Goal: Task Accomplishment & Management: Manage account settings

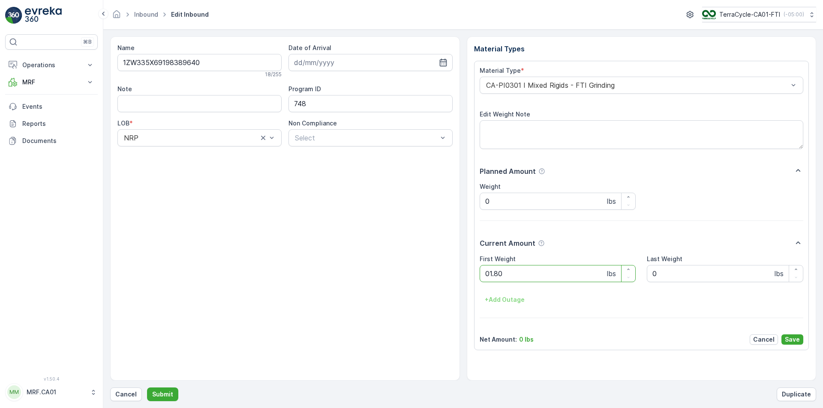
click at [147, 388] on button "Submit" at bounding box center [162, 395] width 31 height 14
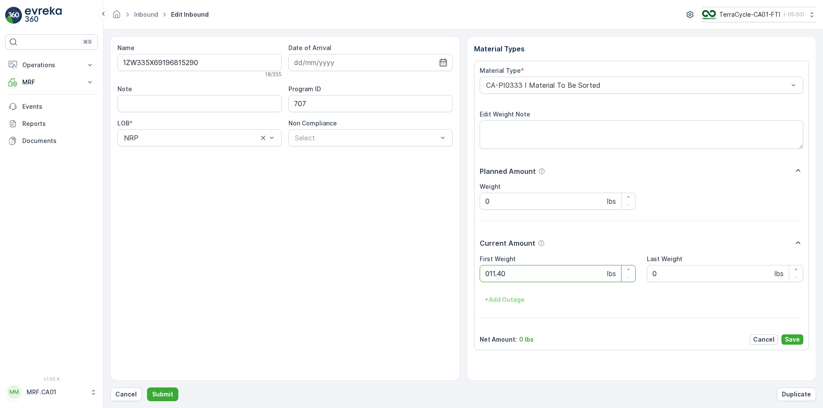
click at [147, 388] on button "Submit" at bounding box center [162, 395] width 31 height 14
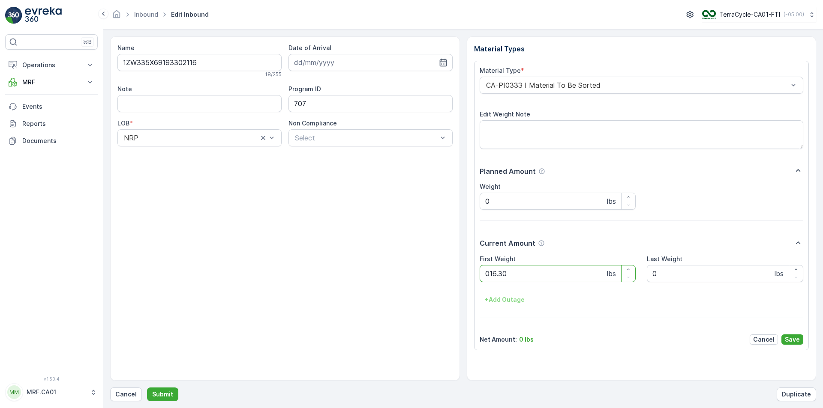
click at [147, 388] on button "Submit" at bounding box center [162, 395] width 31 height 14
type Weight "049"
click at [147, 388] on button "Submit" at bounding box center [162, 395] width 31 height 14
type Weight "062"
click at [147, 388] on button "Submit" at bounding box center [162, 395] width 31 height 14
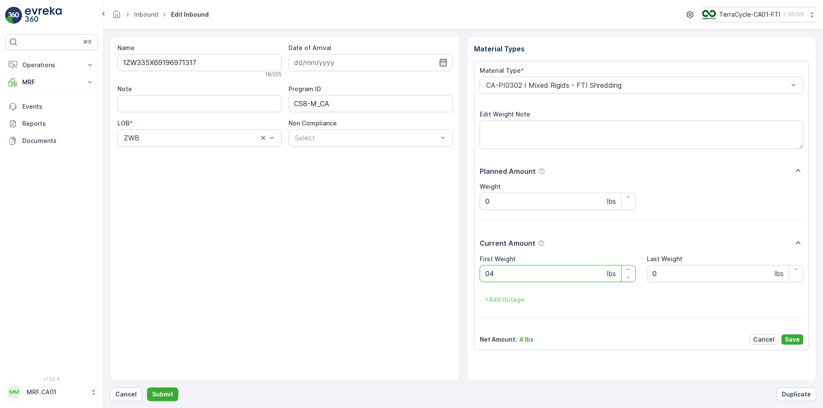
type Weight "046"
click at [147, 388] on button "Submit" at bounding box center [162, 395] width 31 height 14
click at [532, 95] on div "Material Type * CA-PI0004 I Oral Care Edit Weight Note Planned Amount Weight 0 …" at bounding box center [642, 205] width 324 height 279
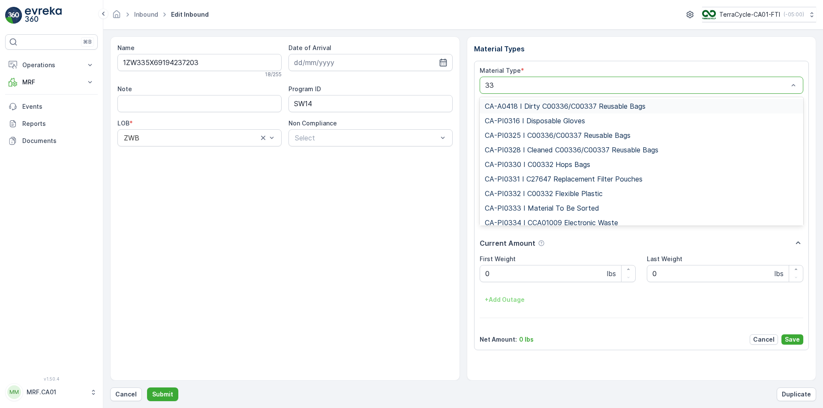
type input "333"
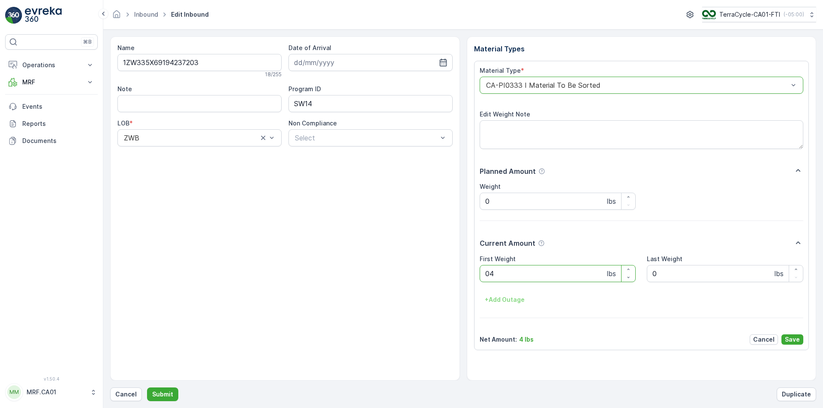
type Weight "045"
click at [147, 388] on button "Submit" at bounding box center [162, 395] width 31 height 14
type Weight "067"
click at [147, 388] on button "Submit" at bounding box center [162, 395] width 31 height 14
type Weight "065"
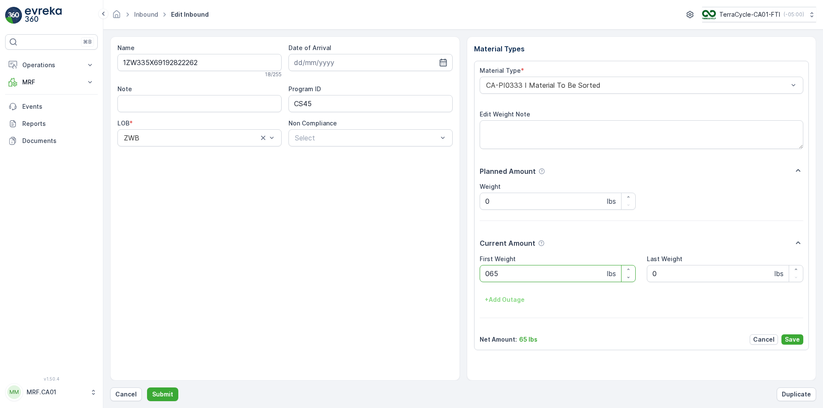
click at [147, 388] on button "Submit" at bounding box center [162, 395] width 31 height 14
type Weight "028"
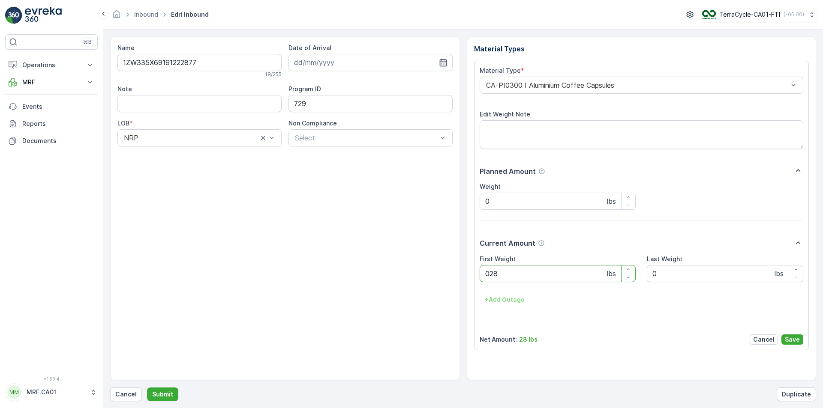
click at [147, 388] on button "Submit" at bounding box center [162, 395] width 31 height 14
type Weight "036"
click at [147, 388] on button "Submit" at bounding box center [162, 395] width 31 height 14
type Weight "036"
click at [147, 388] on button "Submit" at bounding box center [162, 395] width 31 height 14
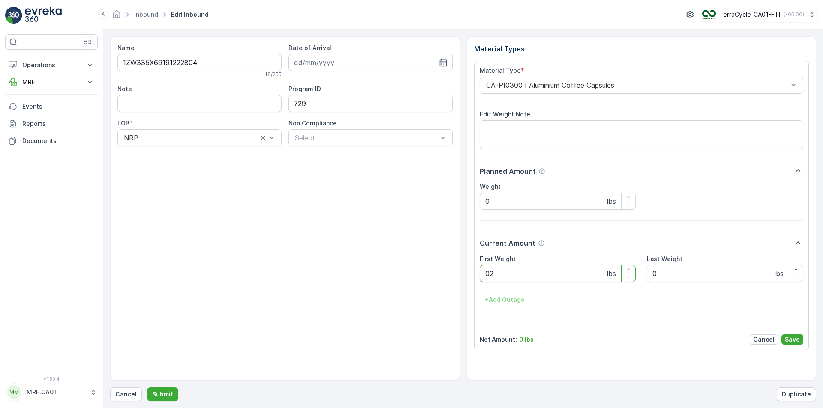
type Weight "024"
click at [147, 388] on button "Submit" at bounding box center [162, 395] width 31 height 14
type Weight "029"
click at [147, 388] on button "Submit" at bounding box center [162, 395] width 31 height 14
type Weight "034"
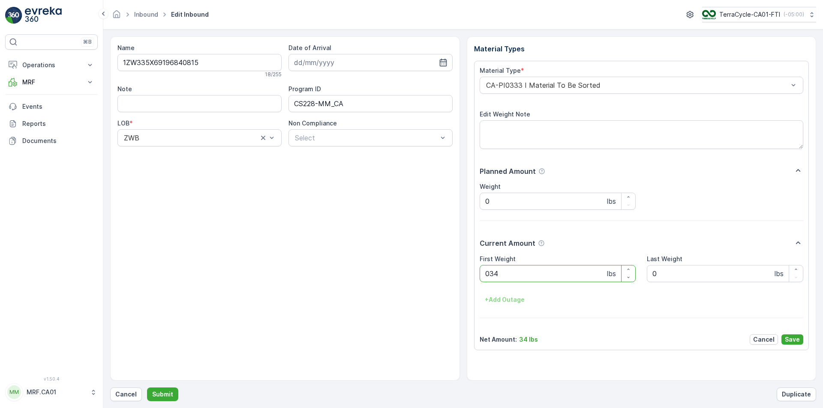
click at [147, 388] on button "Submit" at bounding box center [162, 395] width 31 height 14
type Weight "045"
click at [147, 388] on button "Submit" at bounding box center [162, 395] width 31 height 14
type Weight "040"
click at [147, 388] on button "Submit" at bounding box center [162, 395] width 31 height 14
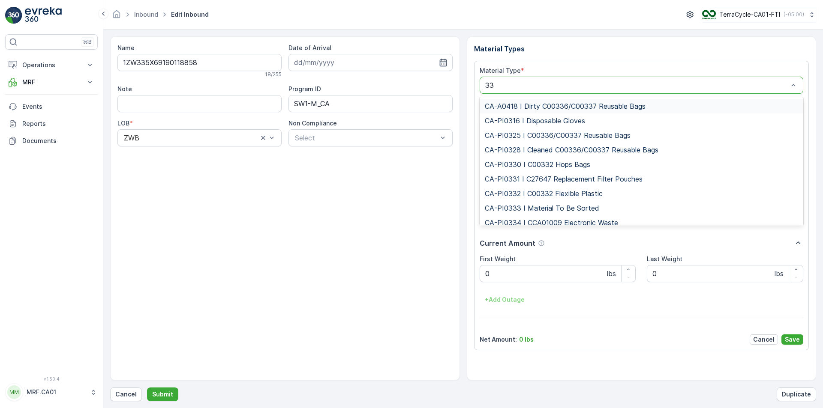
type input "333"
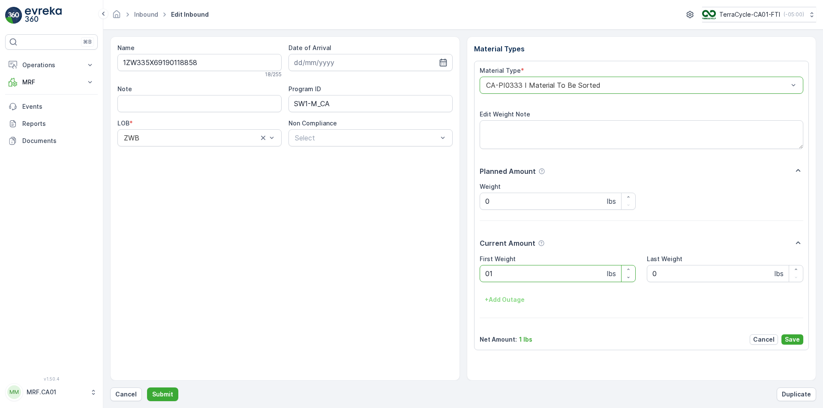
type Weight "018"
click at [147, 388] on button "Submit" at bounding box center [162, 395] width 31 height 14
type Weight "026"
click at [147, 388] on button "Submit" at bounding box center [162, 395] width 31 height 14
type Weight "035"
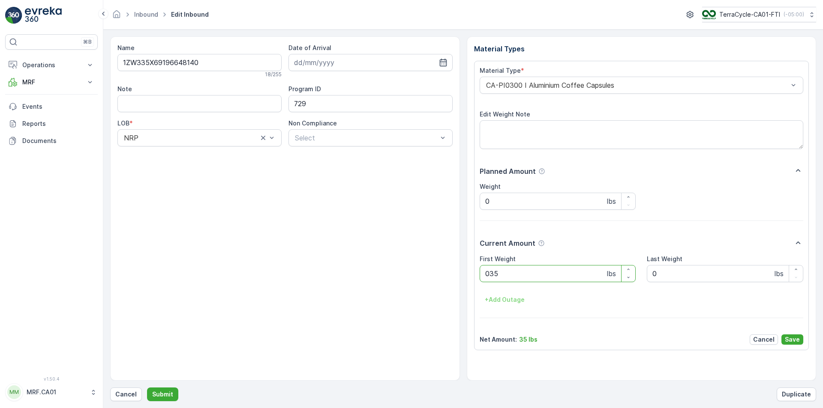
click at [147, 388] on button "Submit" at bounding box center [162, 395] width 31 height 14
type Weight "034"
click at [147, 388] on button "Submit" at bounding box center [162, 395] width 31 height 14
type Weight "032"
click at [147, 388] on button "Submit" at bounding box center [162, 395] width 31 height 14
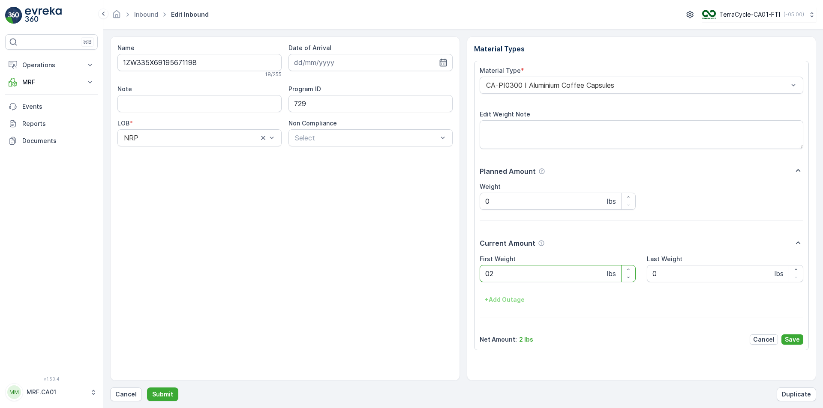
type Weight "025"
click at [147, 388] on button "Submit" at bounding box center [162, 395] width 31 height 14
type Weight "059"
click at [147, 388] on button "Submit" at bounding box center [162, 395] width 31 height 14
type Weight "035"
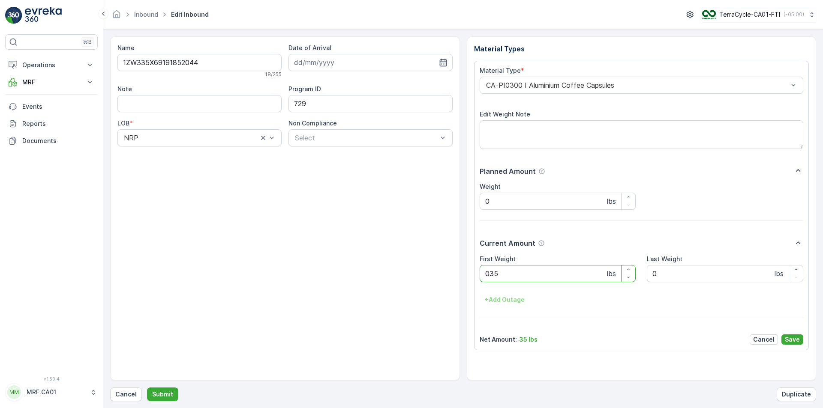
click at [147, 388] on button "Submit" at bounding box center [162, 395] width 31 height 14
type Weight "029"
click at [147, 388] on button "Submit" at bounding box center [162, 395] width 31 height 14
type Weight "027"
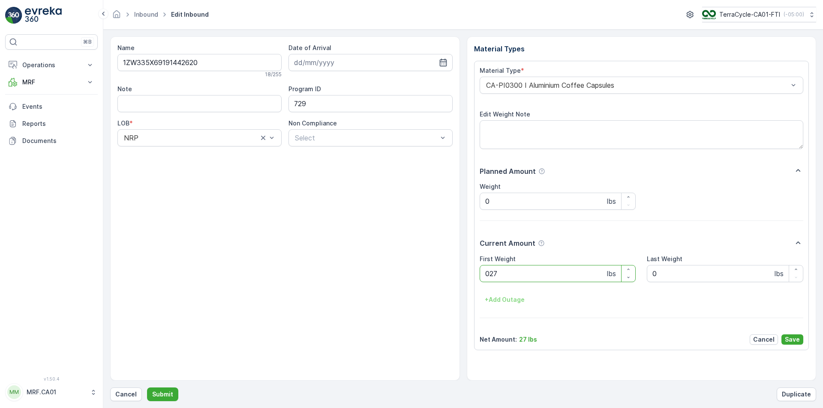
click at [147, 388] on button "Submit" at bounding box center [162, 395] width 31 height 14
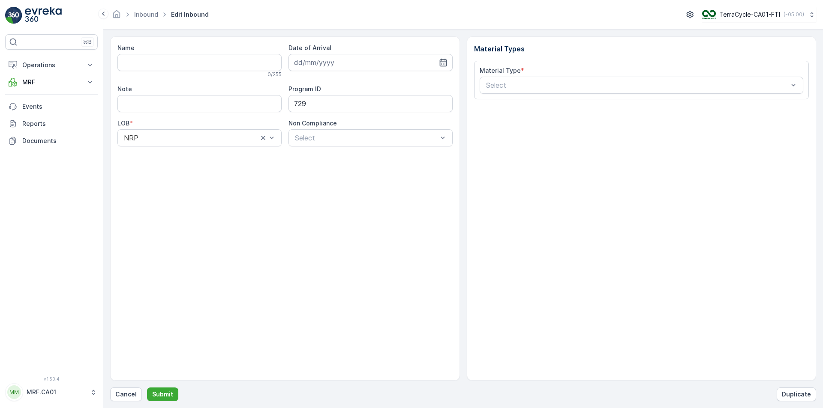
type input "1ZW335X69193125193"
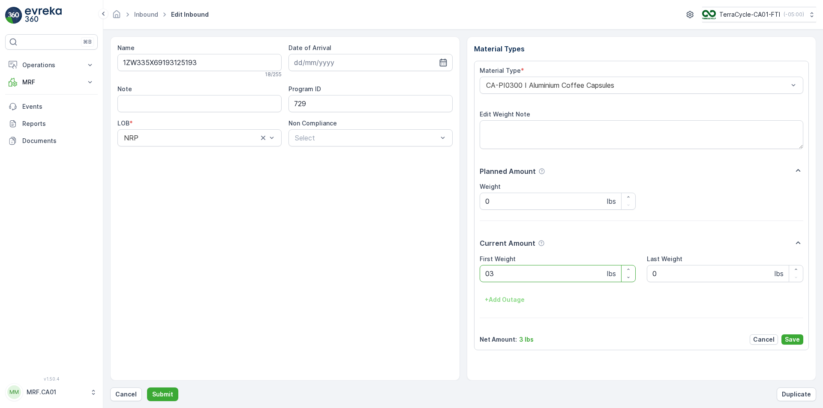
type Weight "030"
click at [147, 388] on button "Submit" at bounding box center [162, 395] width 31 height 14
type Weight "025"
click at [147, 388] on button "Submit" at bounding box center [162, 395] width 31 height 14
type Weight "024"
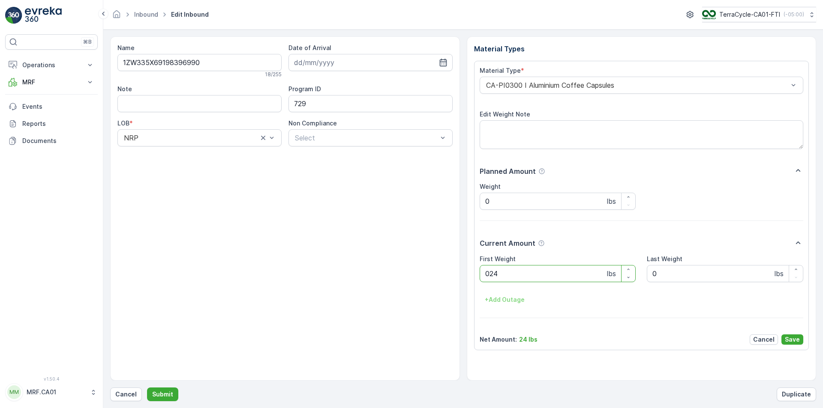
click at [147, 388] on button "Submit" at bounding box center [162, 395] width 31 height 14
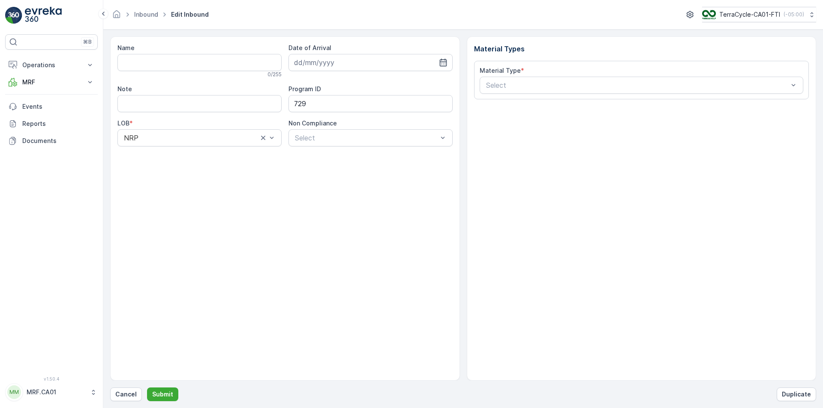
type input "1ZW335X69194860146"
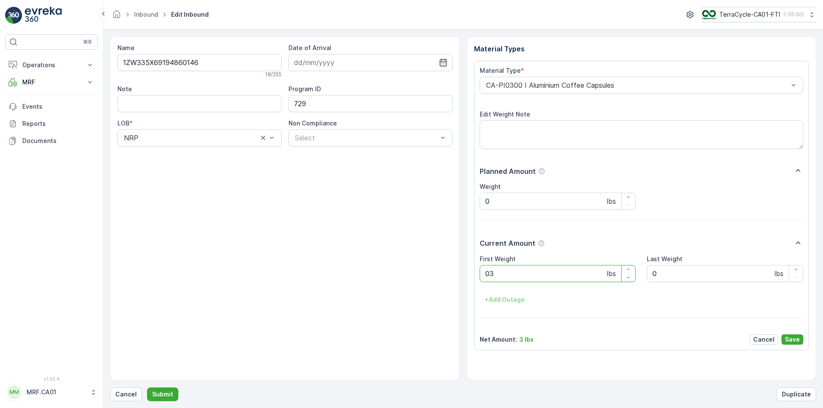
type Weight "033"
click at [147, 388] on button "Submit" at bounding box center [162, 395] width 31 height 14
type Weight "026"
click at [147, 388] on button "Submit" at bounding box center [162, 395] width 31 height 14
type Weight "032"
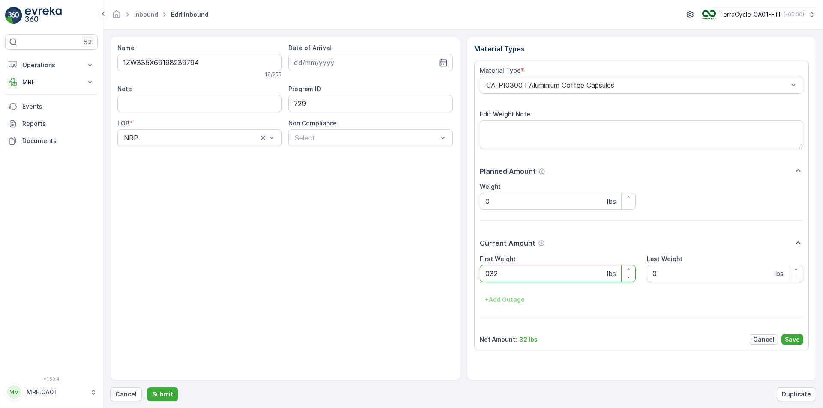
click at [147, 388] on button "Submit" at bounding box center [162, 395] width 31 height 14
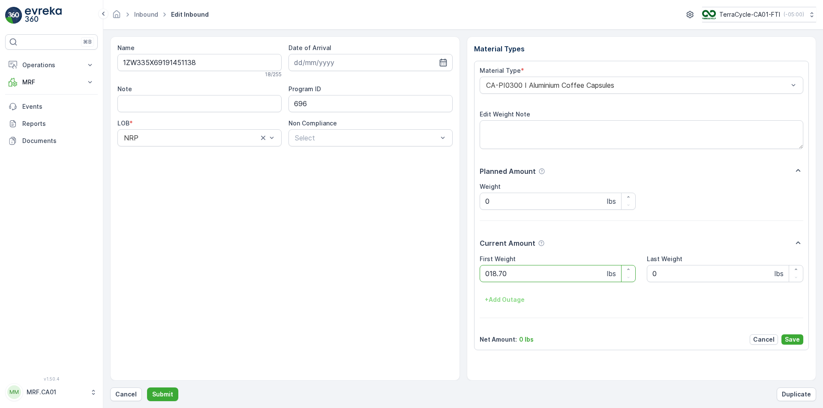
click at [147, 388] on button "Submit" at bounding box center [162, 395] width 31 height 14
type Weight "027"
click at [147, 388] on button "Submit" at bounding box center [162, 395] width 31 height 14
type Weight "082"
click at [147, 388] on button "Submit" at bounding box center [162, 395] width 31 height 14
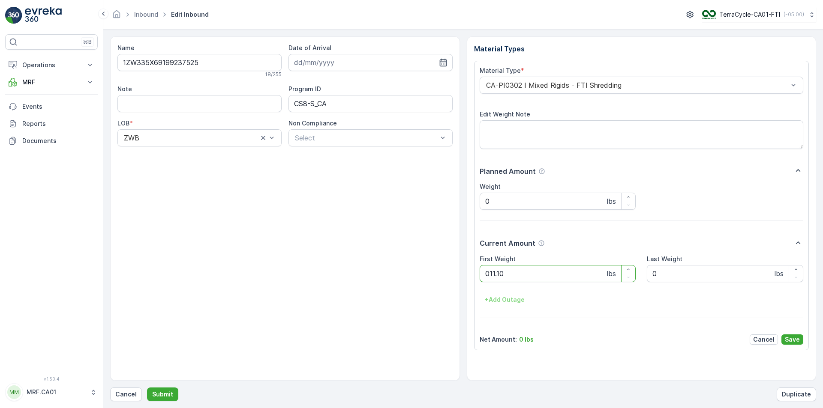
click at [147, 388] on button "Submit" at bounding box center [162, 395] width 31 height 14
type Weight "035"
click at [147, 388] on button "Submit" at bounding box center [162, 395] width 31 height 14
type Weight "034"
click at [147, 388] on button "Submit" at bounding box center [162, 395] width 31 height 14
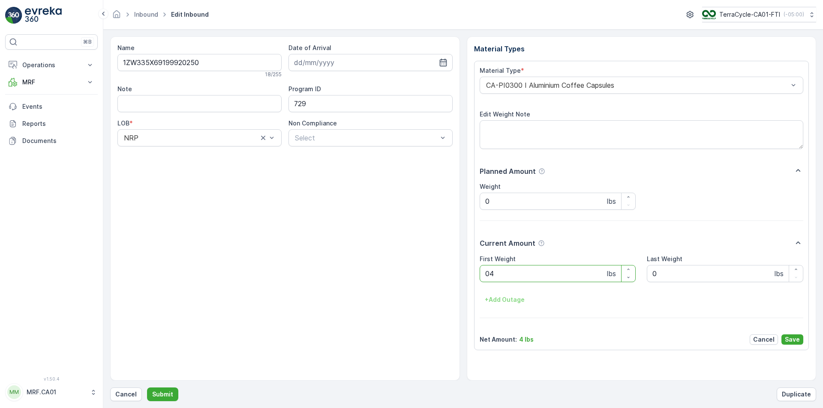
type Weight "040"
click at [147, 388] on button "Submit" at bounding box center [162, 395] width 31 height 14
type Weight "030"
click at [147, 388] on button "Submit" at bounding box center [162, 395] width 31 height 14
type Weight "034"
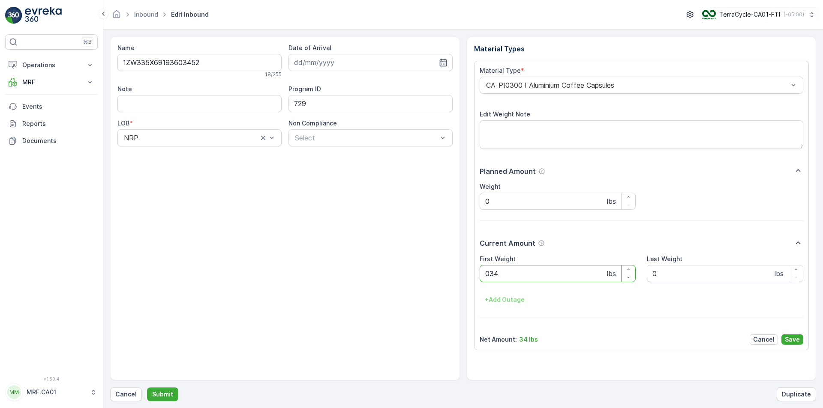
click at [147, 388] on button "Submit" at bounding box center [162, 395] width 31 height 14
type Weight "028"
click at [147, 388] on button "Submit" at bounding box center [162, 395] width 31 height 14
type Weight "038"
click at [147, 388] on button "Submit" at bounding box center [162, 395] width 31 height 14
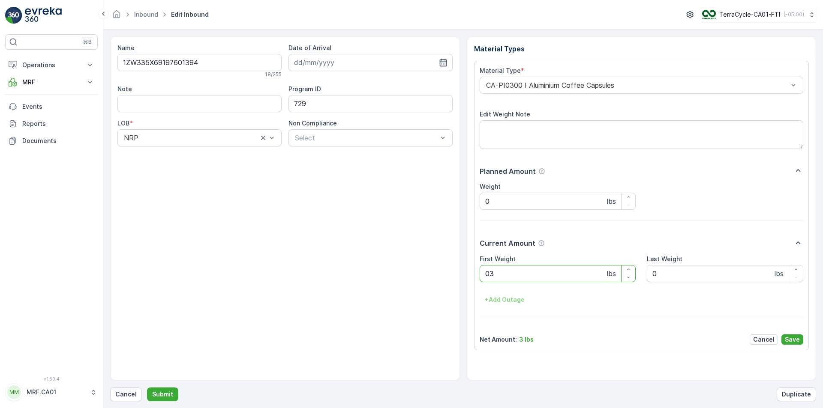
type Weight "031"
click at [147, 388] on button "Submit" at bounding box center [162, 395] width 31 height 14
type Weight "025"
click at [147, 388] on button "Submit" at bounding box center [162, 395] width 31 height 14
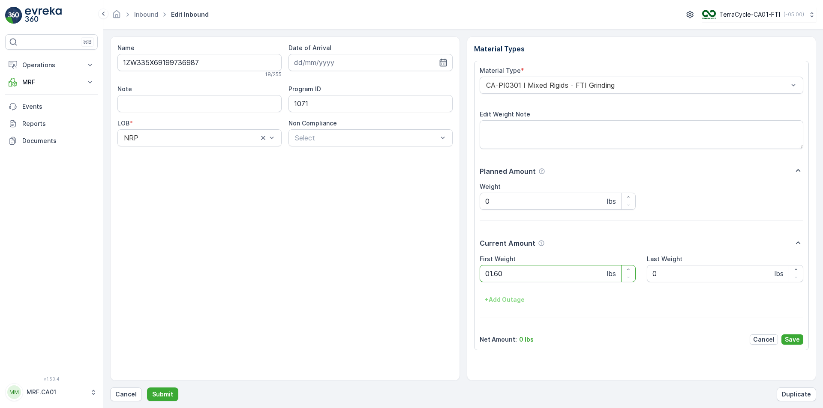
click at [147, 388] on button "Submit" at bounding box center [162, 395] width 31 height 14
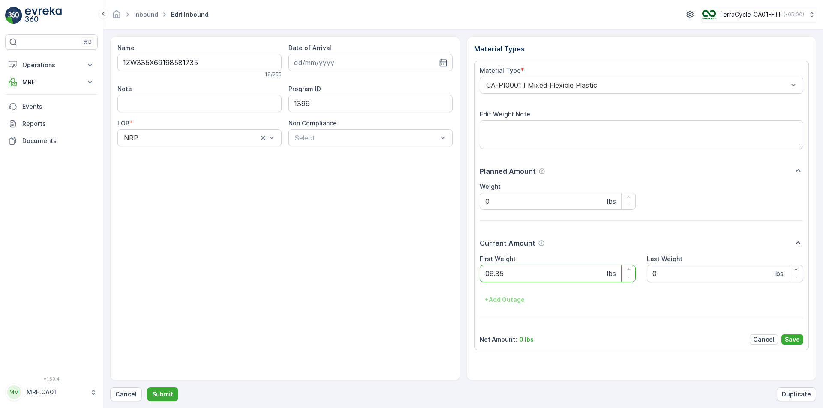
click at [147, 388] on button "Submit" at bounding box center [162, 395] width 31 height 14
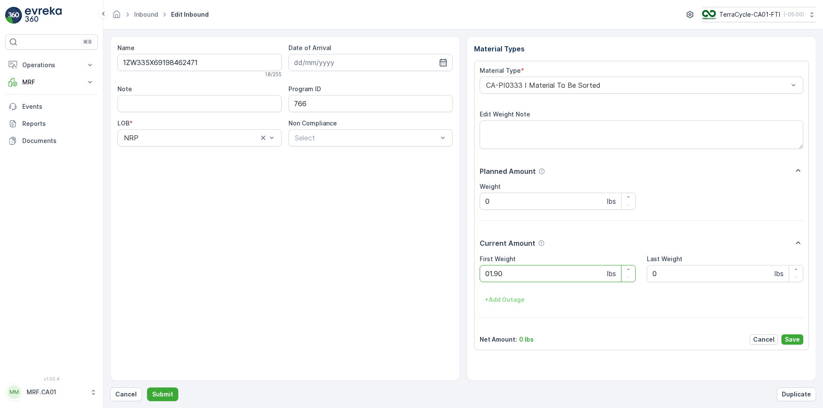
click at [147, 388] on button "Submit" at bounding box center [162, 395] width 31 height 14
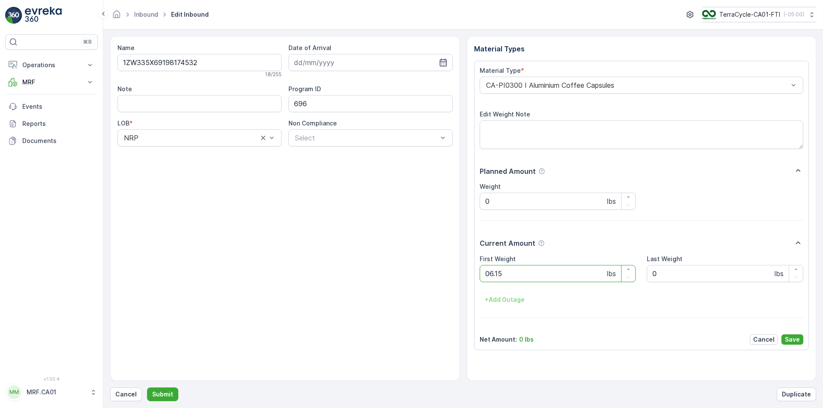
click at [147, 388] on button "Submit" at bounding box center [162, 395] width 31 height 14
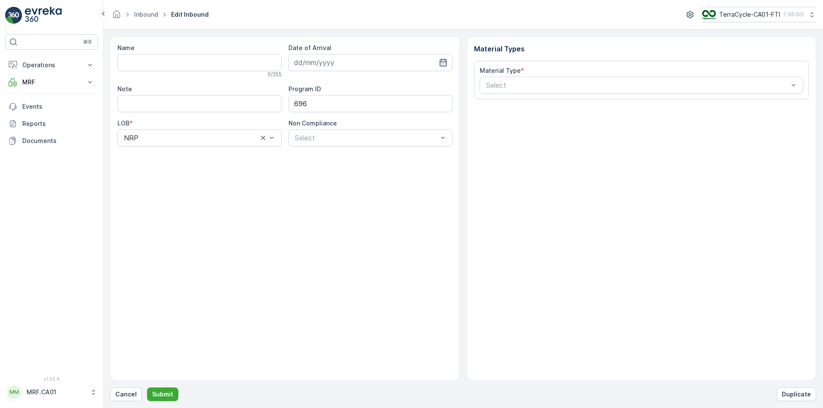
type input "1ZW335X69195972676"
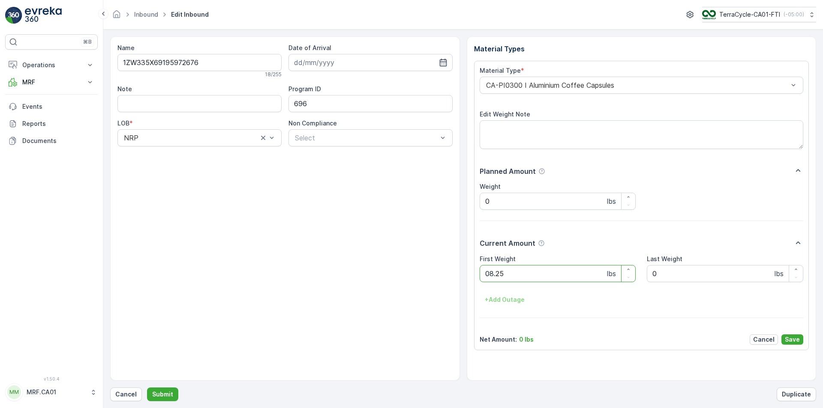
click at [147, 388] on button "Submit" at bounding box center [162, 395] width 31 height 14
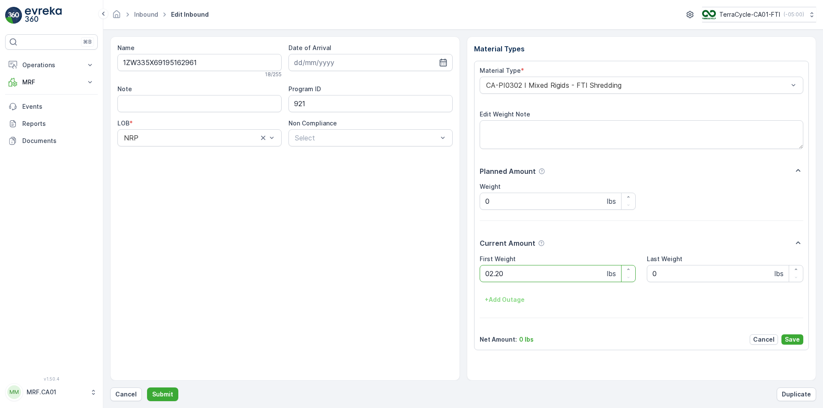
click at [147, 388] on button "Submit" at bounding box center [162, 395] width 31 height 14
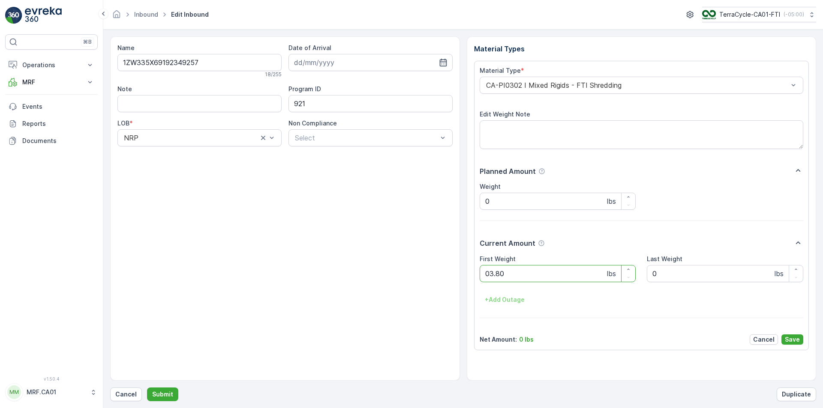
click at [147, 388] on button "Submit" at bounding box center [162, 395] width 31 height 14
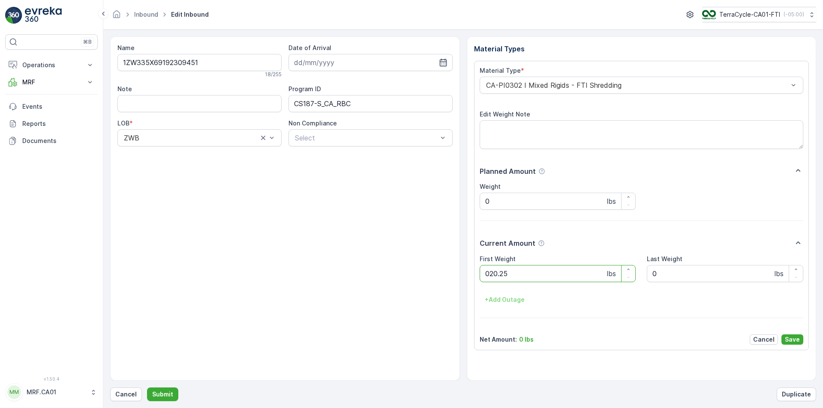
click at [147, 388] on button "Submit" at bounding box center [162, 395] width 31 height 14
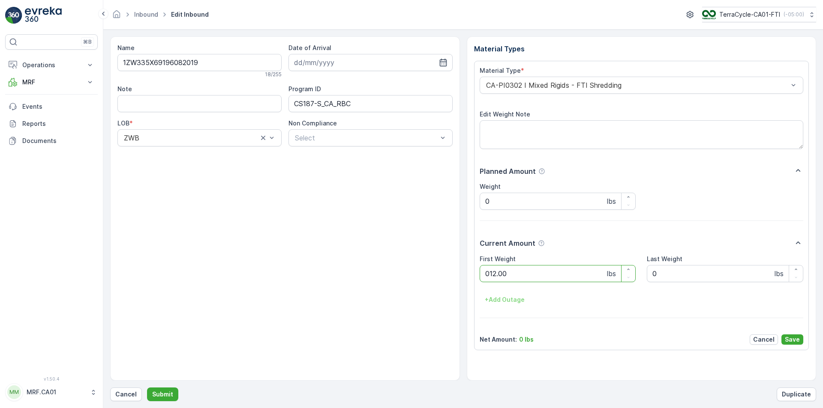
click at [147, 388] on button "Submit" at bounding box center [162, 395] width 31 height 14
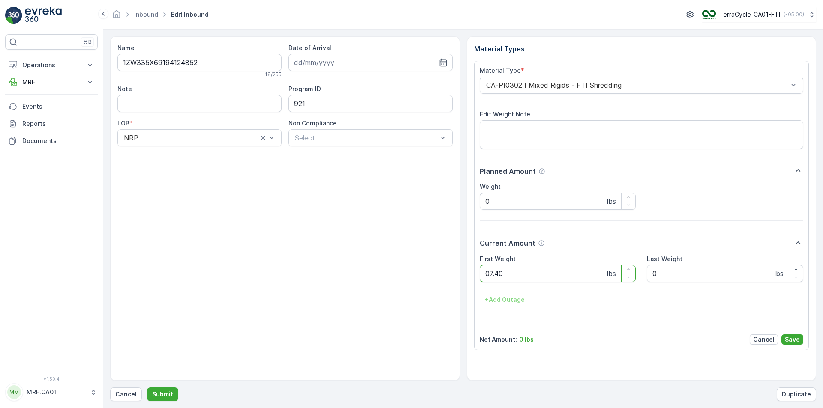
click at [147, 388] on button "Submit" at bounding box center [162, 395] width 31 height 14
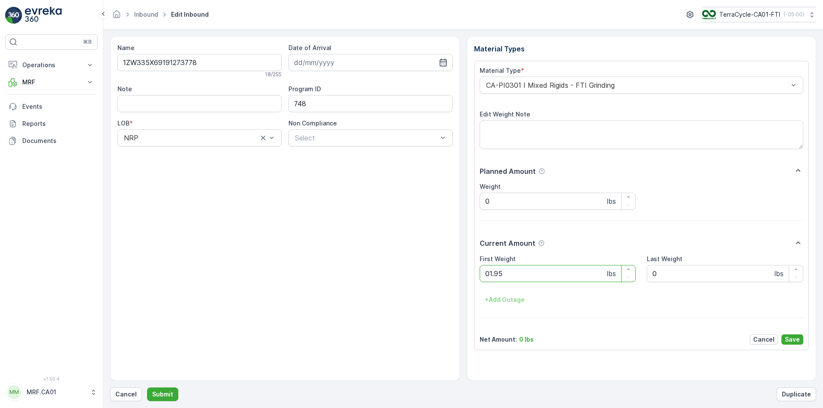
click at [147, 388] on button "Submit" at bounding box center [162, 395] width 31 height 14
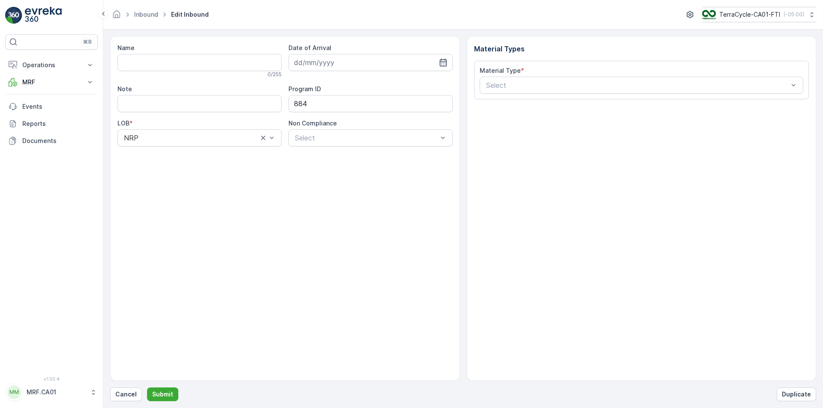
type input "1ZW335X69197186227"
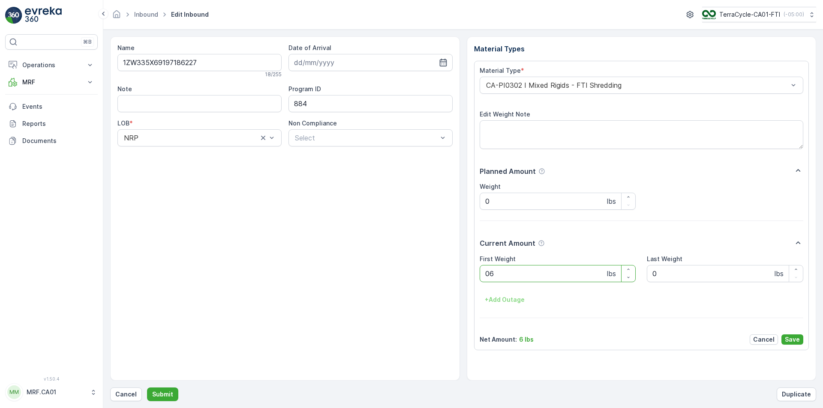
type Weight "062"
click at [147, 388] on button "Submit" at bounding box center [162, 395] width 31 height 14
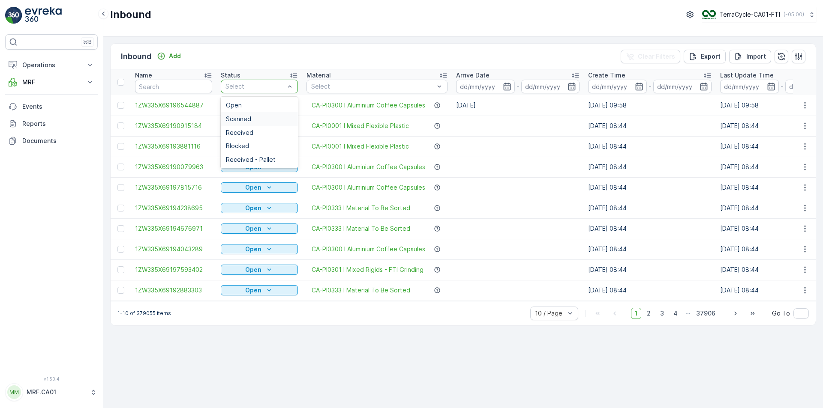
click at [266, 118] on div "Scanned" at bounding box center [259, 119] width 67 height 7
